Goal: Task Accomplishment & Management: Use online tool/utility

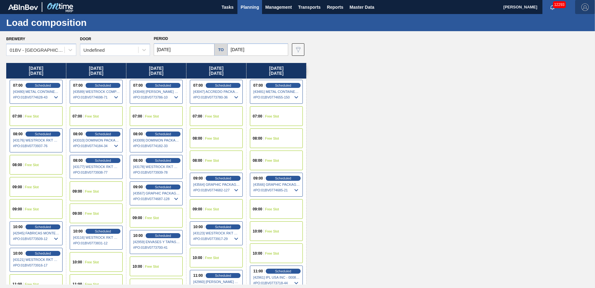
click at [584, 7] on img "button" at bounding box center [584, 6] width 7 height 7
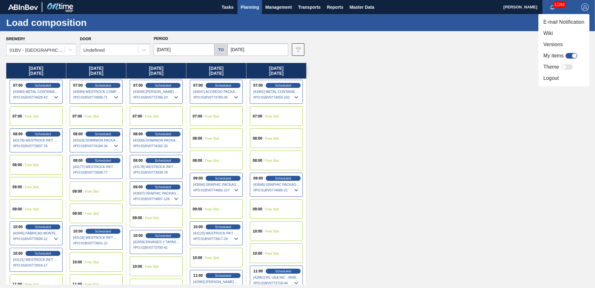
click at [549, 78] on li "Logout" at bounding box center [563, 78] width 51 height 11
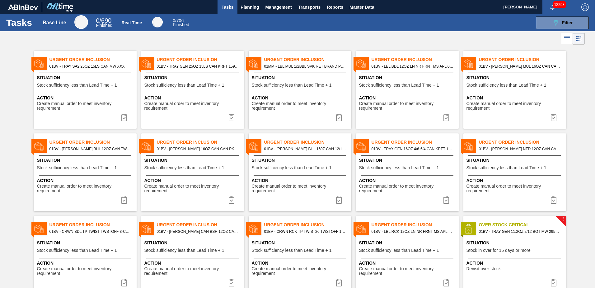
click at [560, 16] on div "Tasks Base Line 0 / 690 Finished Real Time 0 / 706 Finished 089F7B8B-B2A5-4AFE-…" at bounding box center [297, 22] width 595 height 17
click at [566, 19] on div "089F7B8B-B2A5-4AFE-B5C0-19BA573D28AC Filter" at bounding box center [562, 22] width 21 height 7
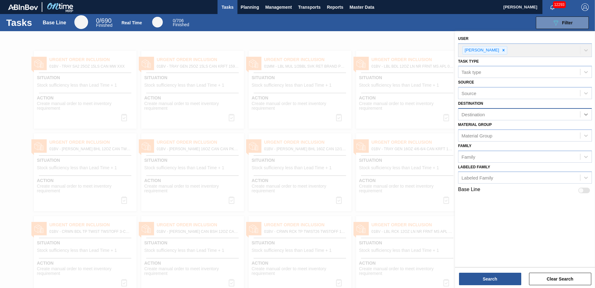
click at [585, 115] on icon at bounding box center [586, 114] width 4 height 2
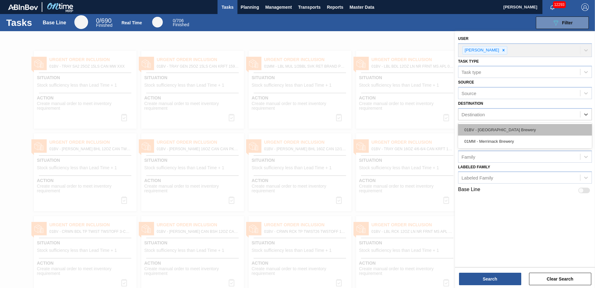
click at [513, 129] on div "01BV - [GEOGRAPHIC_DATA] Brewery" at bounding box center [525, 130] width 134 height 12
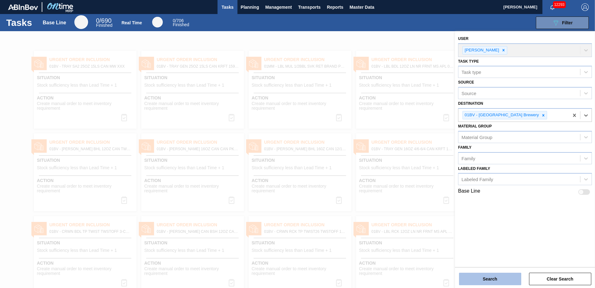
click at [484, 279] on button "Search" at bounding box center [490, 278] width 62 height 12
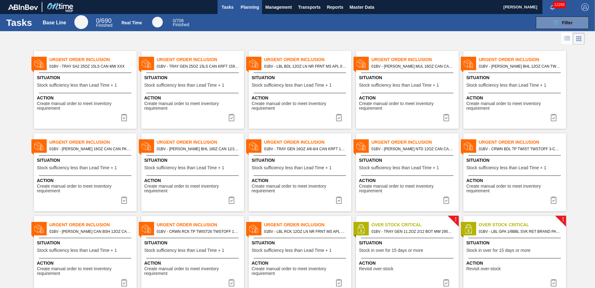
click at [247, 7] on span "Planning" at bounding box center [250, 6] width 18 height 7
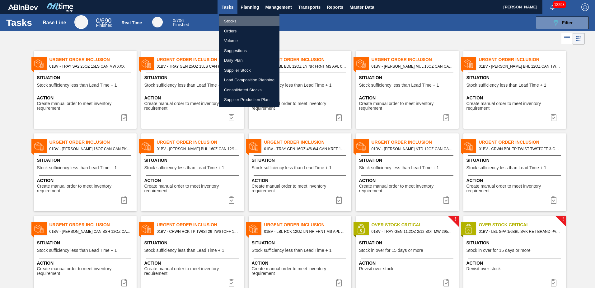
click at [232, 21] on li "Stocks" at bounding box center [249, 21] width 60 height 10
checkbox input "true"
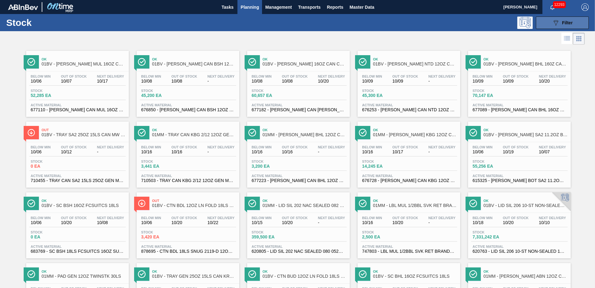
click at [560, 20] on div "089F7B8B-B2A5-4AFE-B5C0-19BA573D28AC Filter" at bounding box center [562, 22] width 21 height 7
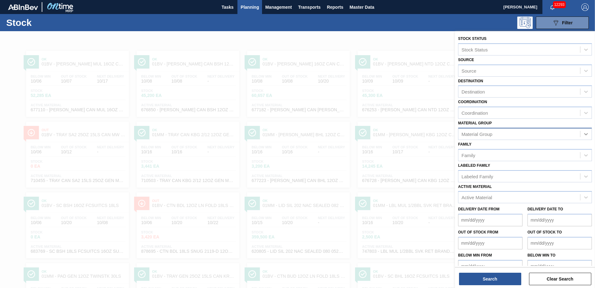
click at [585, 135] on icon at bounding box center [586, 134] width 6 height 6
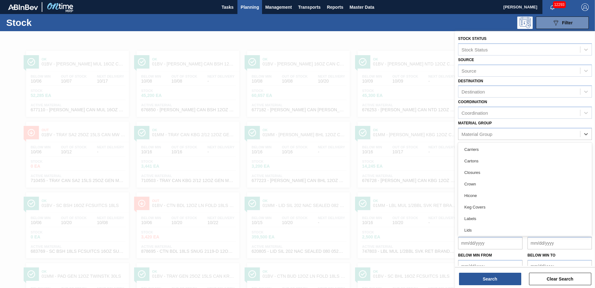
drag, startPoint x: 472, startPoint y: 183, endPoint x: 480, endPoint y: 204, distance: 22.1
click at [472, 183] on div "Crown" at bounding box center [525, 184] width 134 height 12
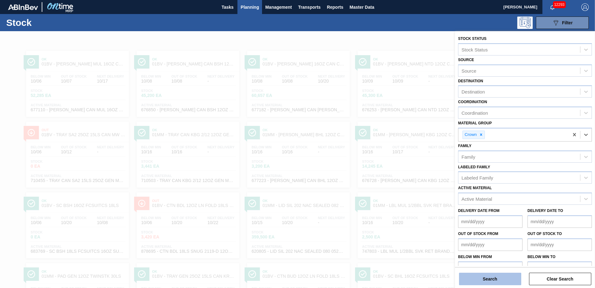
click at [486, 278] on button "Search" at bounding box center [490, 278] width 62 height 12
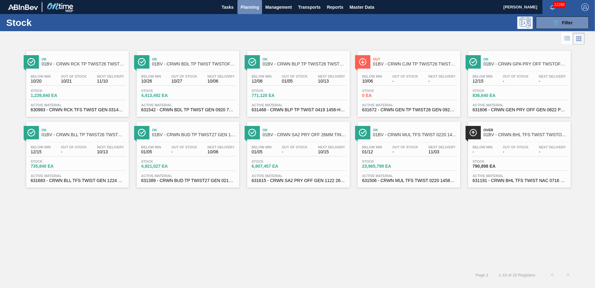
click at [248, 8] on span "Planning" at bounding box center [250, 6] width 18 height 7
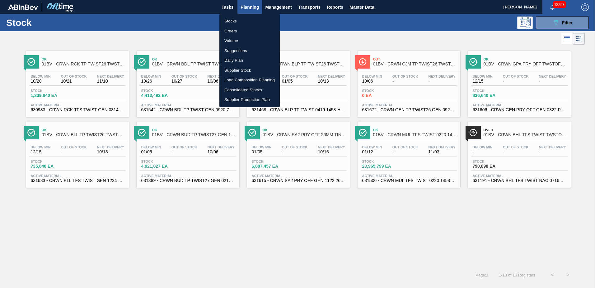
click at [234, 52] on li "Suggestions" at bounding box center [249, 51] width 60 height 10
